Goal: Transaction & Acquisition: Purchase product/service

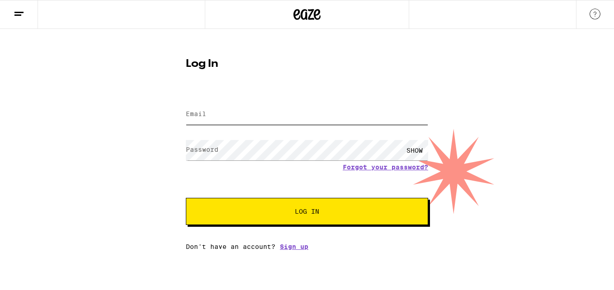
type input "[EMAIL_ADDRESS][DOMAIN_NAME]"
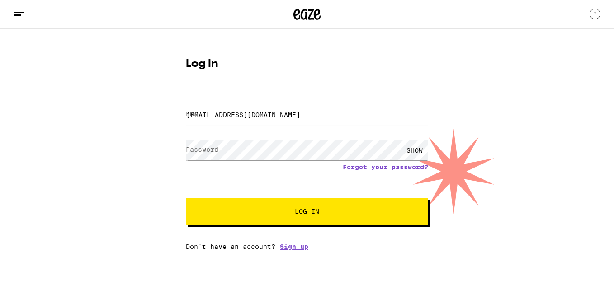
click at [307, 209] on span "Log In" at bounding box center [307, 211] width 24 height 6
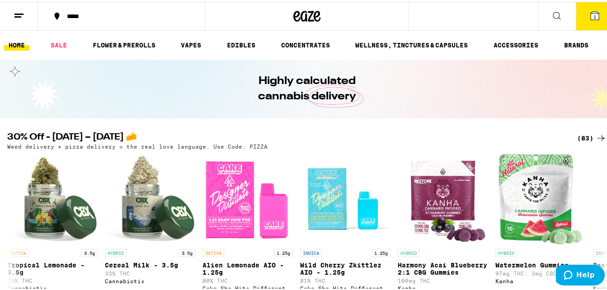
click at [25, 14] on button at bounding box center [19, 14] width 38 height 28
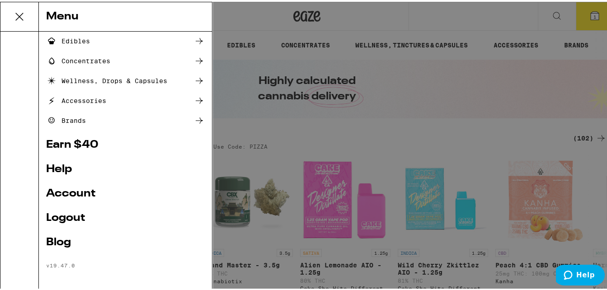
click at [78, 198] on link "Account" at bounding box center [125, 192] width 159 height 11
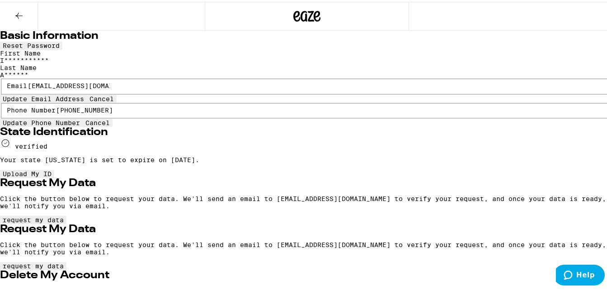
drag, startPoint x: 257, startPoint y: 130, endPoint x: 181, endPoint y: 146, distance: 78.0
click at [181, 126] on form "Phone Number [PHONE_NUMBER] Update Phone Number Cancel" at bounding box center [307, 113] width 614 height 24
type input "[PHONE_NUMBER]"
click at [80, 125] on span "Update Phone Number" at bounding box center [41, 121] width 77 height 7
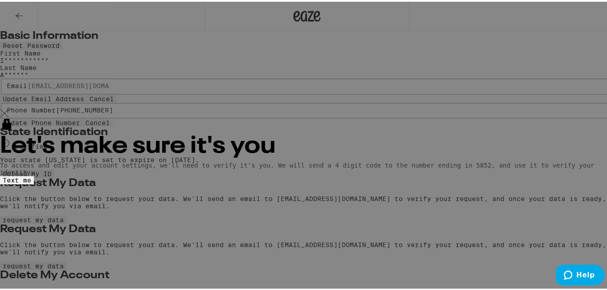
click at [34, 175] on button "Text me" at bounding box center [17, 179] width 34 height 8
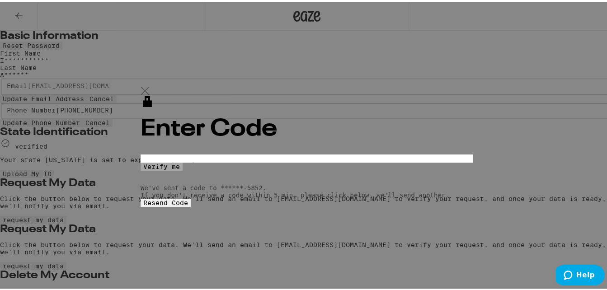
click at [191, 205] on button "Resend Code" at bounding box center [166, 201] width 50 height 8
click at [428, 85] on div at bounding box center [307, 89] width 333 height 9
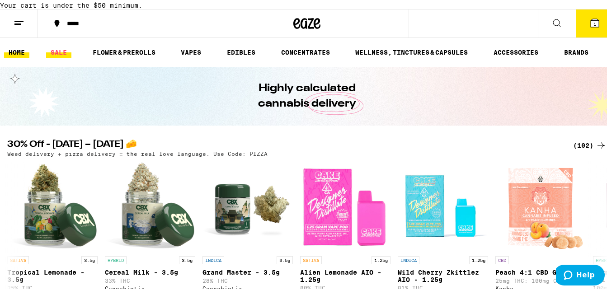
click at [61, 56] on link "SALE" at bounding box center [58, 50] width 25 height 11
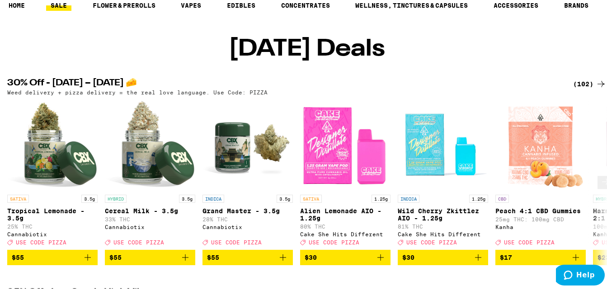
scroll to position [45, 0]
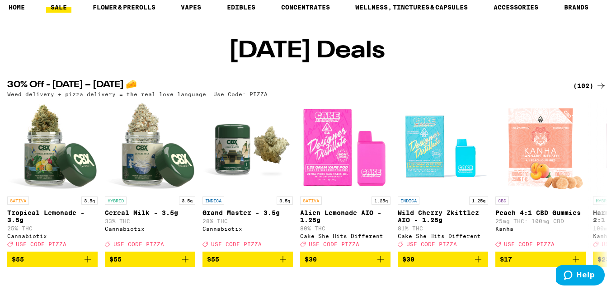
click at [596, 90] on icon at bounding box center [601, 84] width 11 height 11
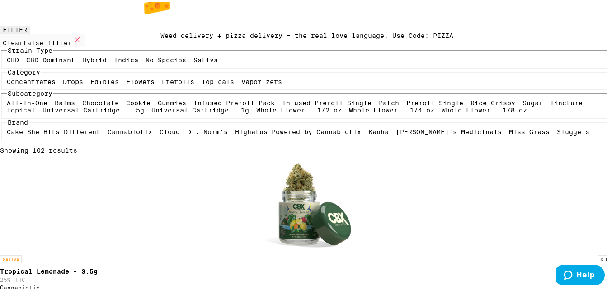
scroll to position [90, 0]
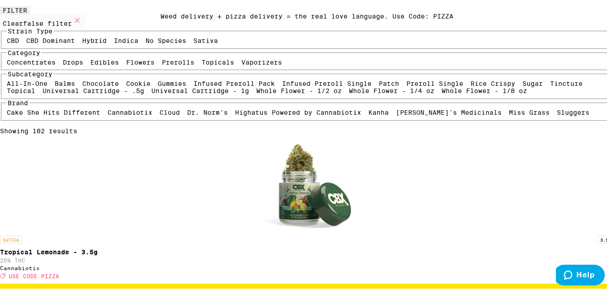
click at [114, 43] on label "Indica" at bounding box center [126, 38] width 24 height 7
click at [116, 37] on input "Indica" at bounding box center [116, 37] width 0 height 0
checkbox input "true"
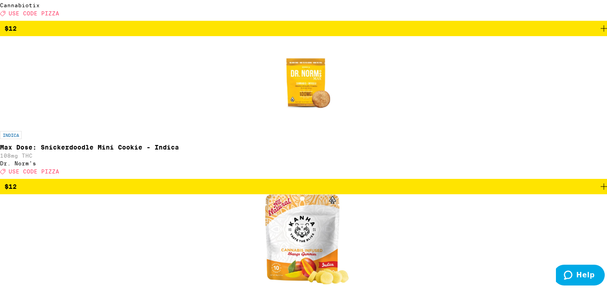
scroll to position [1311, 0]
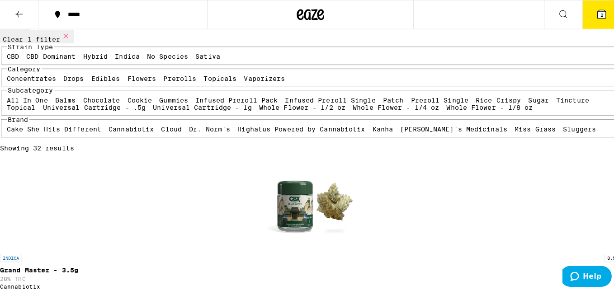
scroll to position [71, 0]
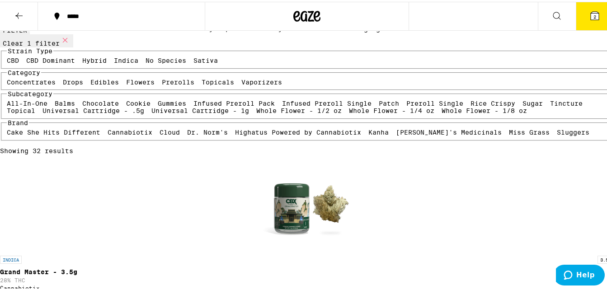
click at [594, 14] on span "2" at bounding box center [595, 14] width 3 height 5
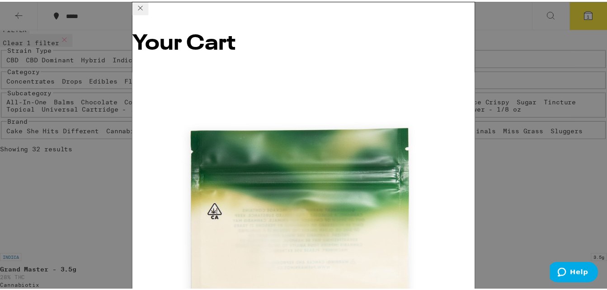
scroll to position [85, 0]
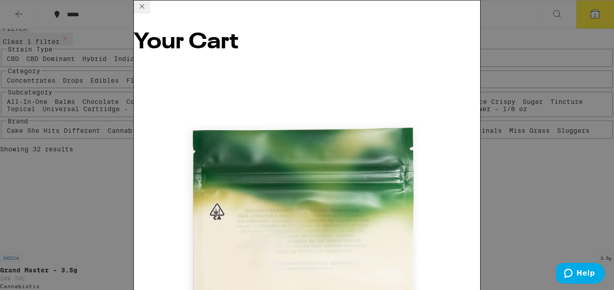
click at [147, 9] on icon at bounding box center [142, 6] width 11 height 11
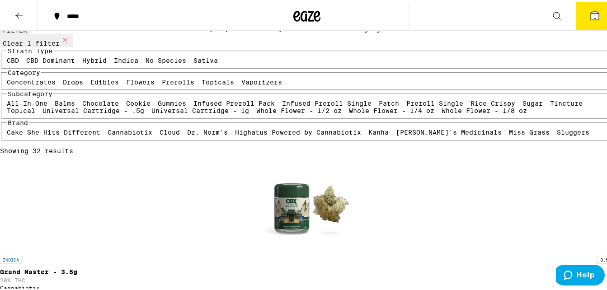
click at [589, 7] on button "1" at bounding box center [595, 14] width 38 height 28
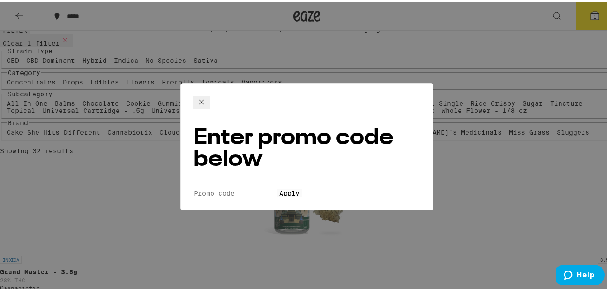
click at [221, 188] on input "Promo Code" at bounding box center [235, 192] width 83 height 8
type input "o"
type input "pizza"
click at [277, 188] on button "Apply" at bounding box center [290, 192] width 26 height 8
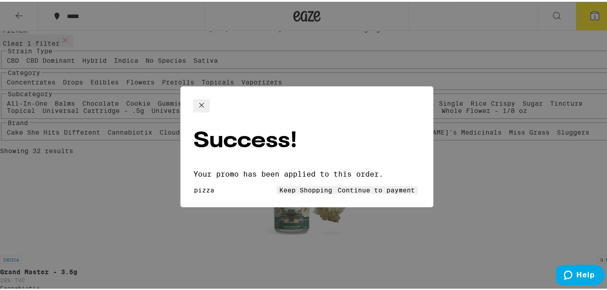
click at [352, 185] on span "Continue to payment" at bounding box center [376, 188] width 77 height 7
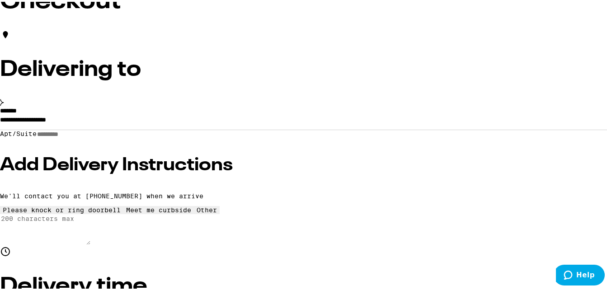
scroll to position [45, 0]
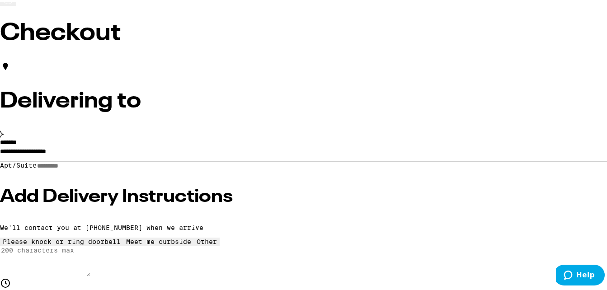
drag, startPoint x: 278, startPoint y: 127, endPoint x: 281, endPoint y: 132, distance: 6.2
click at [280, 128] on div "Delivering to" at bounding box center [307, 98] width 614 height 79
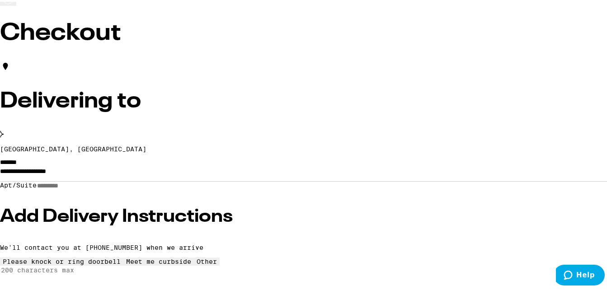
click at [4, 132] on icon at bounding box center [2, 132] width 4 height 7
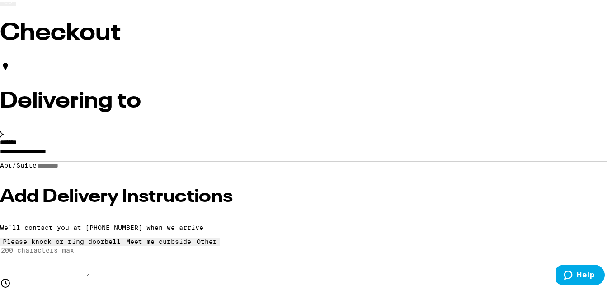
click at [201, 160] on input "**********" at bounding box center [307, 151] width 614 height 15
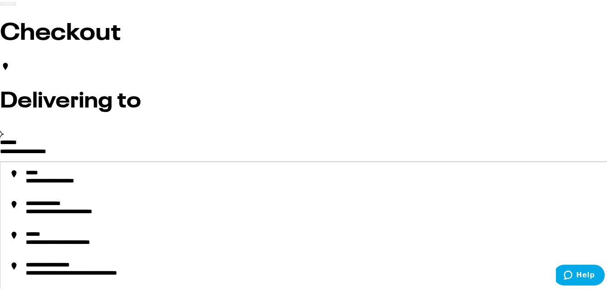
click at [175, 160] on input "**********" at bounding box center [307, 151] width 614 height 15
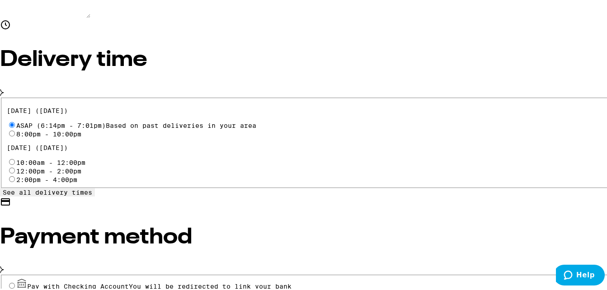
scroll to position [325, 0]
